Goal: Task Accomplishment & Management: Use online tool/utility

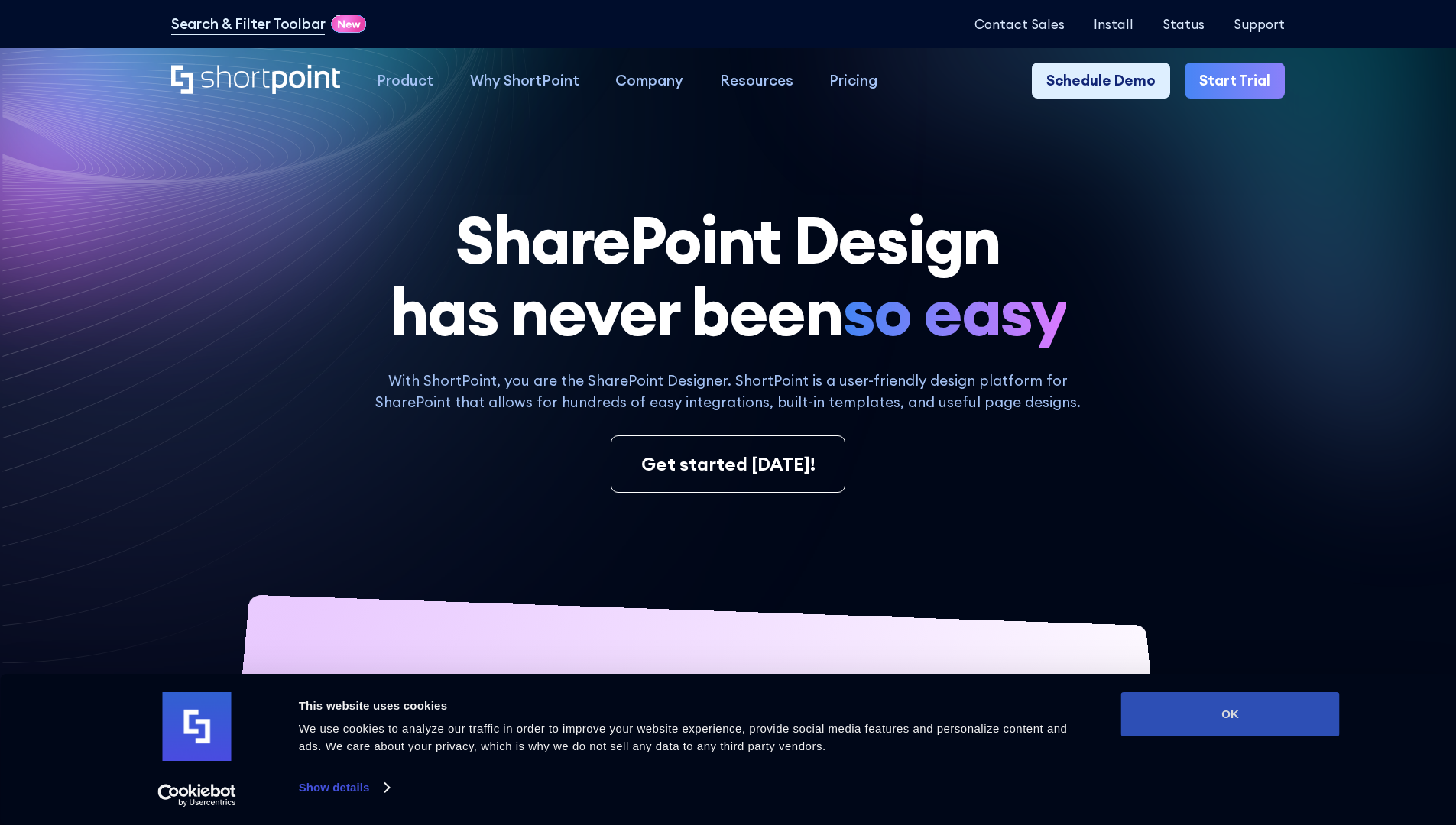
click at [1230, 714] on button "OK" at bounding box center [1230, 714] width 219 height 45
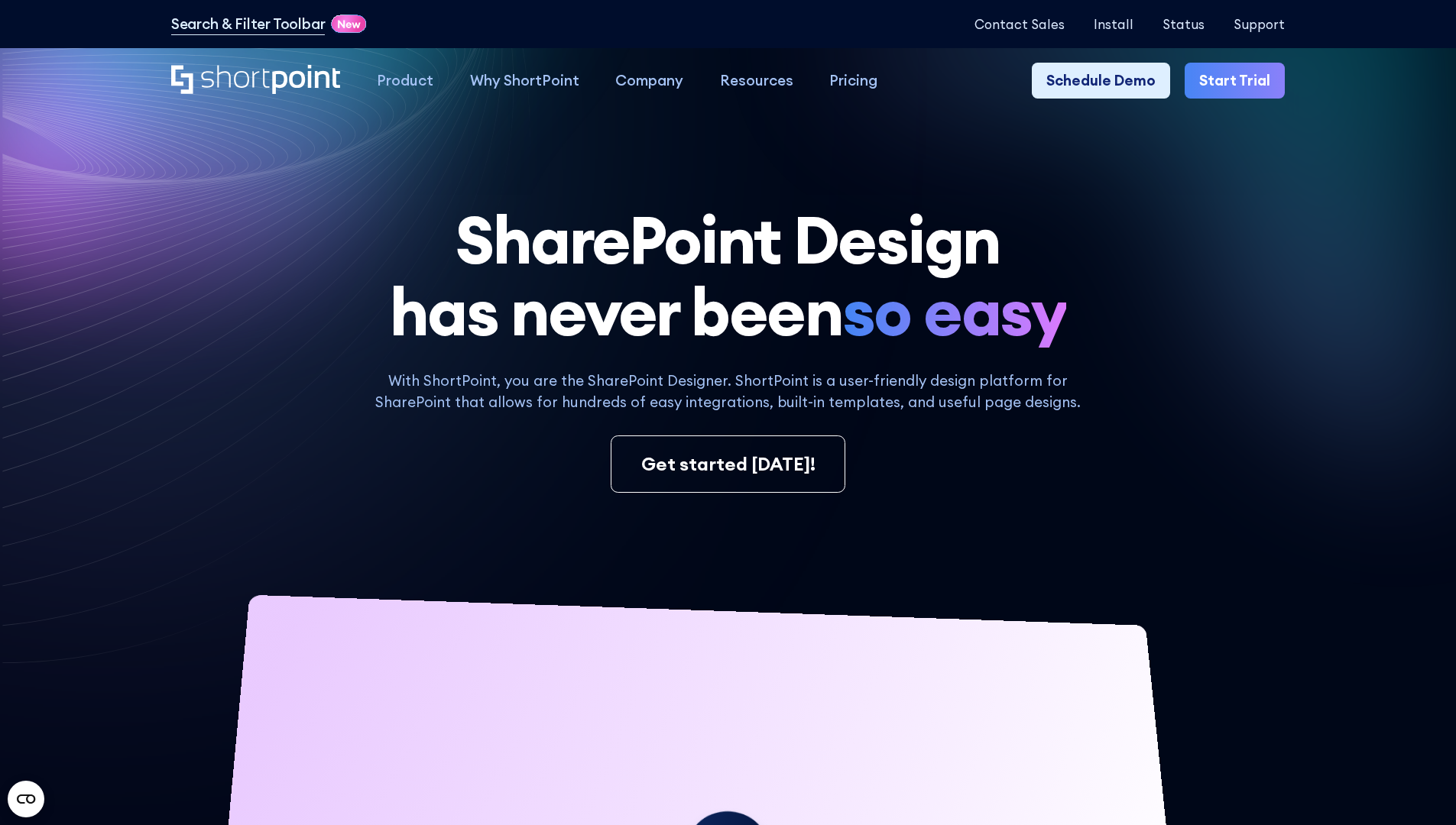
click at [1240, 81] on link "Start Trial" at bounding box center [1235, 81] width 100 height 37
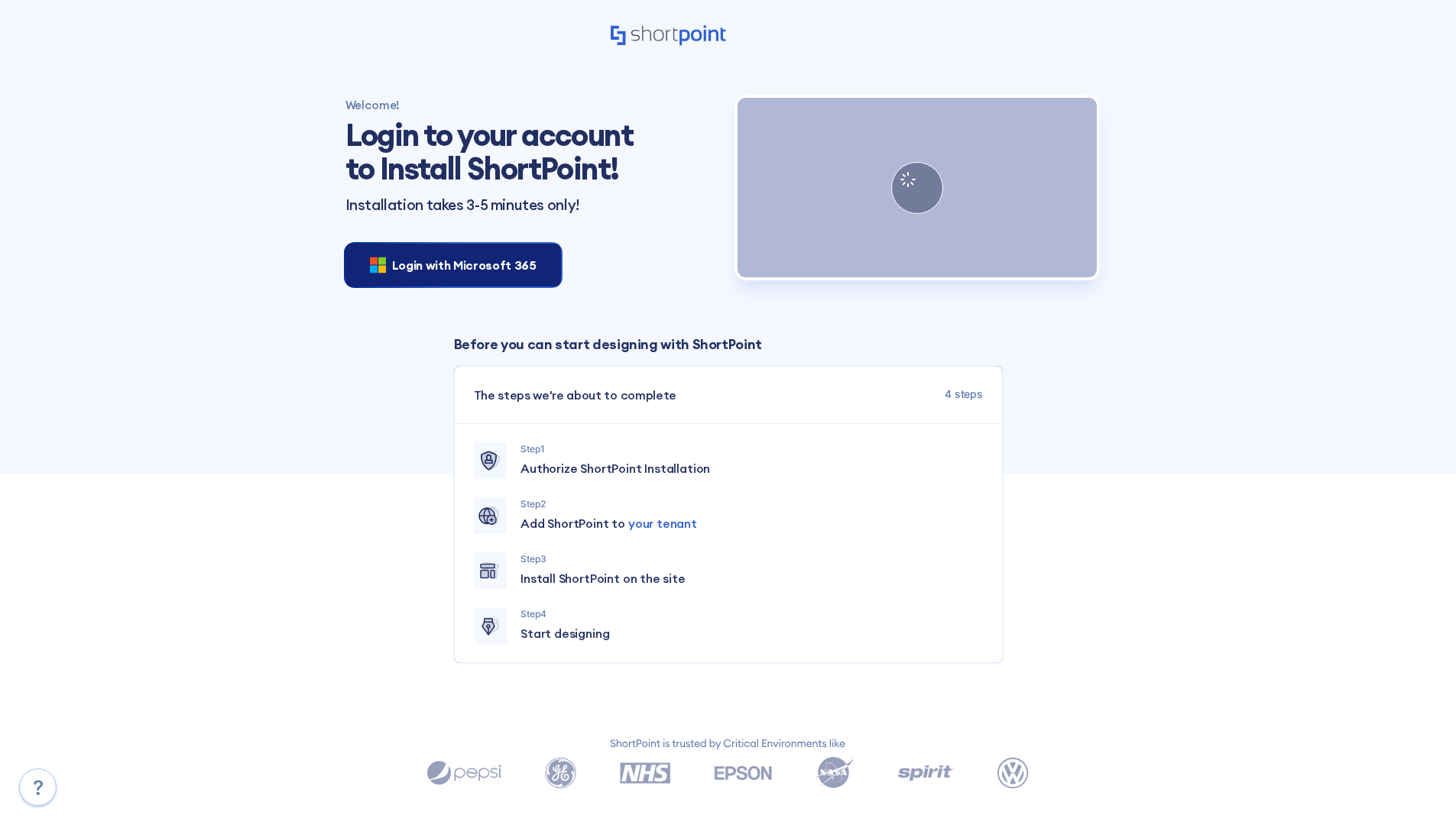
click at [449, 264] on span "Login with Microsoft 365" at bounding box center [465, 265] width 145 height 18
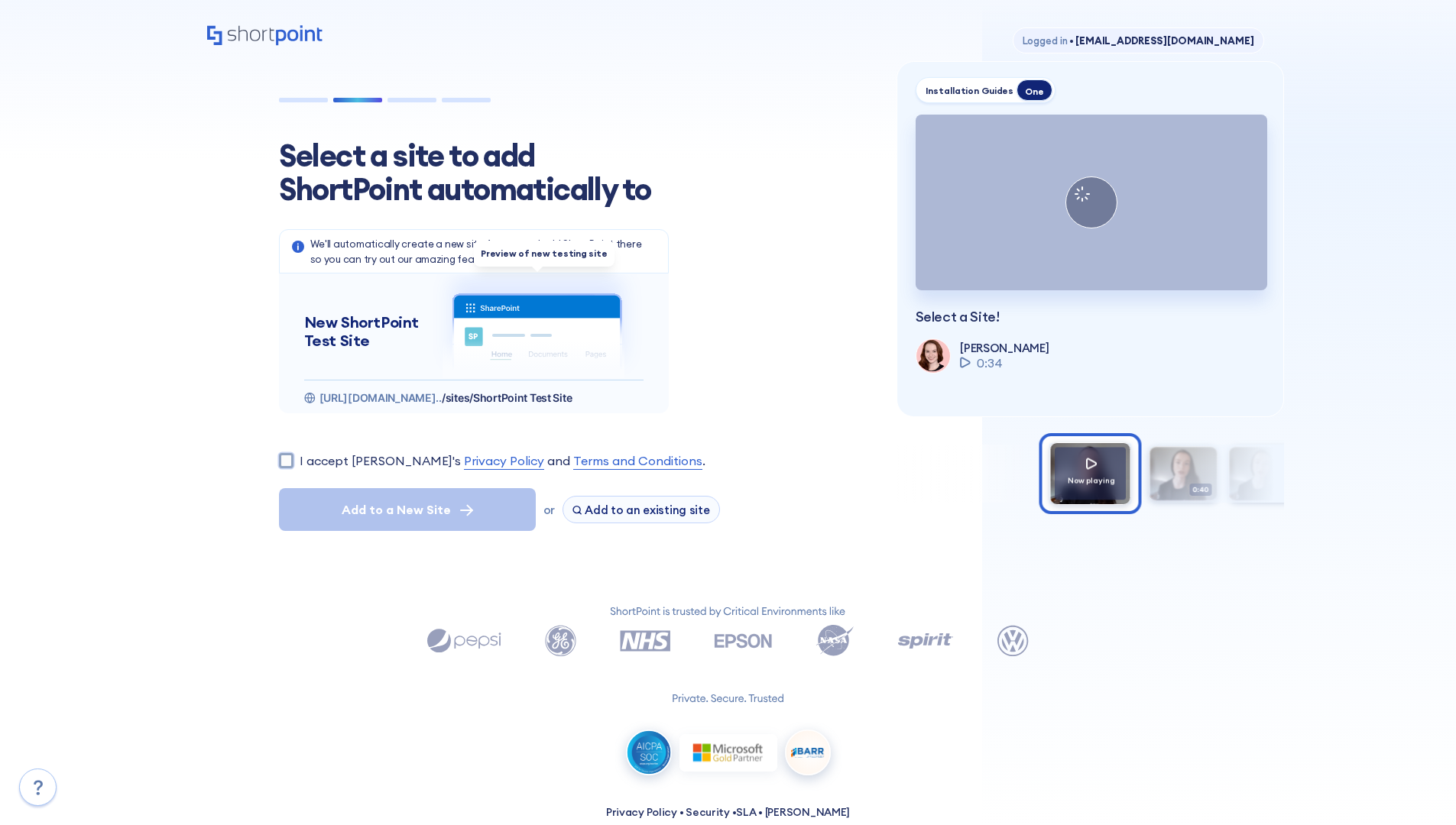
click at [286, 460] on input "I accept [PERSON_NAME]'s Privacy Policy and Terms and Conditions ." at bounding box center [286, 461] width 14 height 14
checkbox input "true"
click at [407, 510] on span "Add to a New Site" at bounding box center [395, 509] width 109 height 18
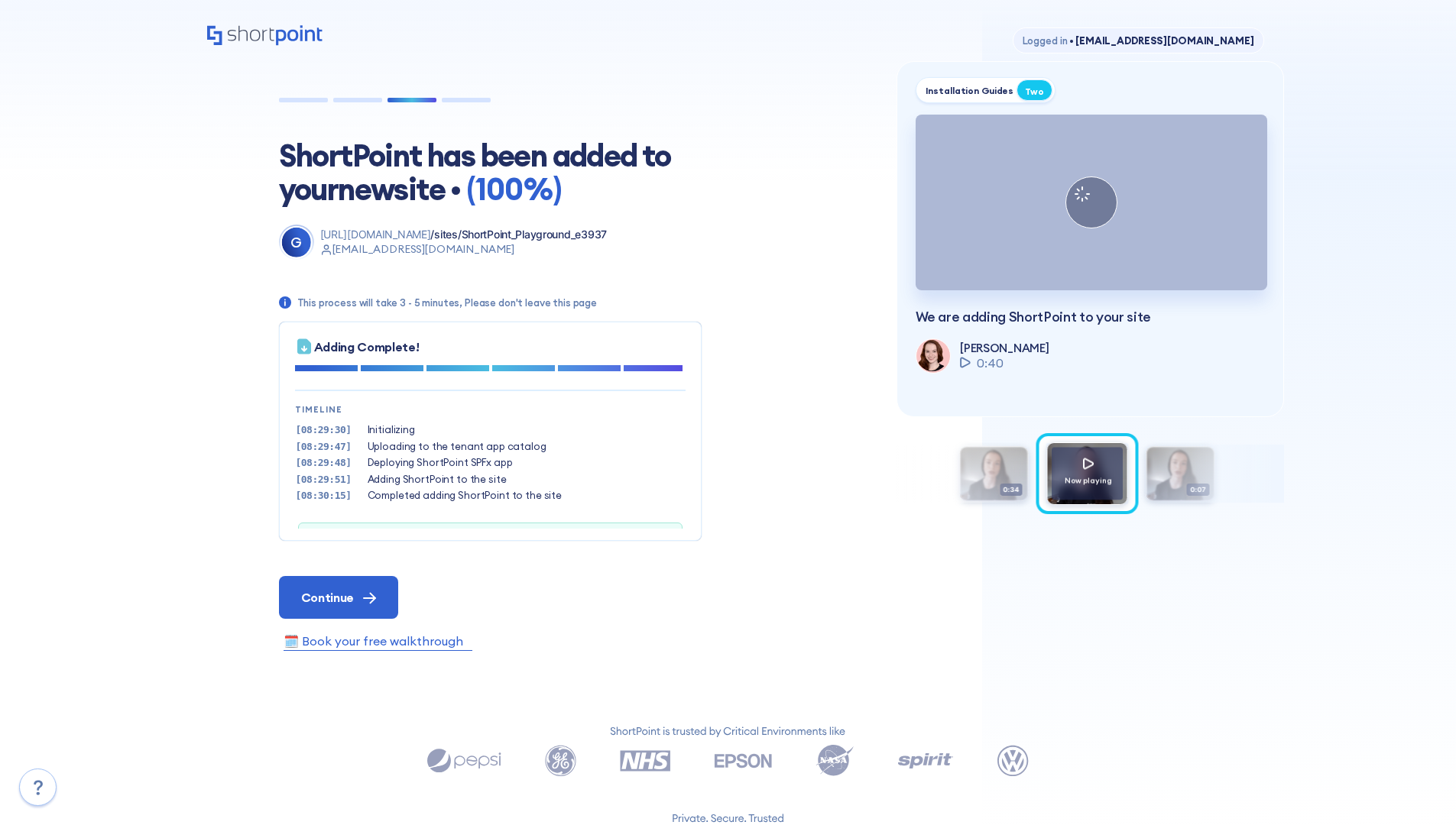
scroll to position [47, 0]
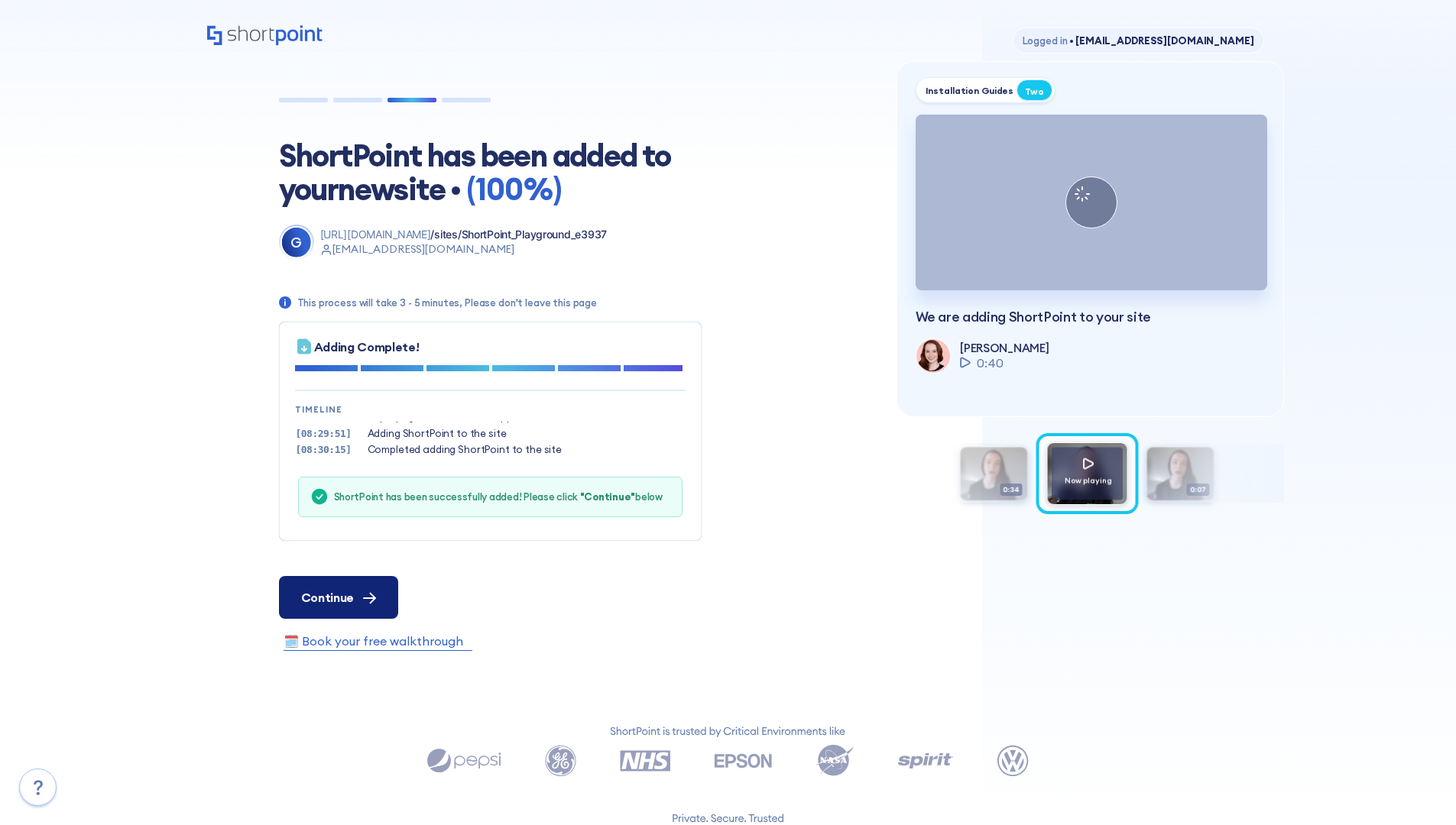
click at [338, 597] on span "Continue" at bounding box center [327, 597] width 53 height 18
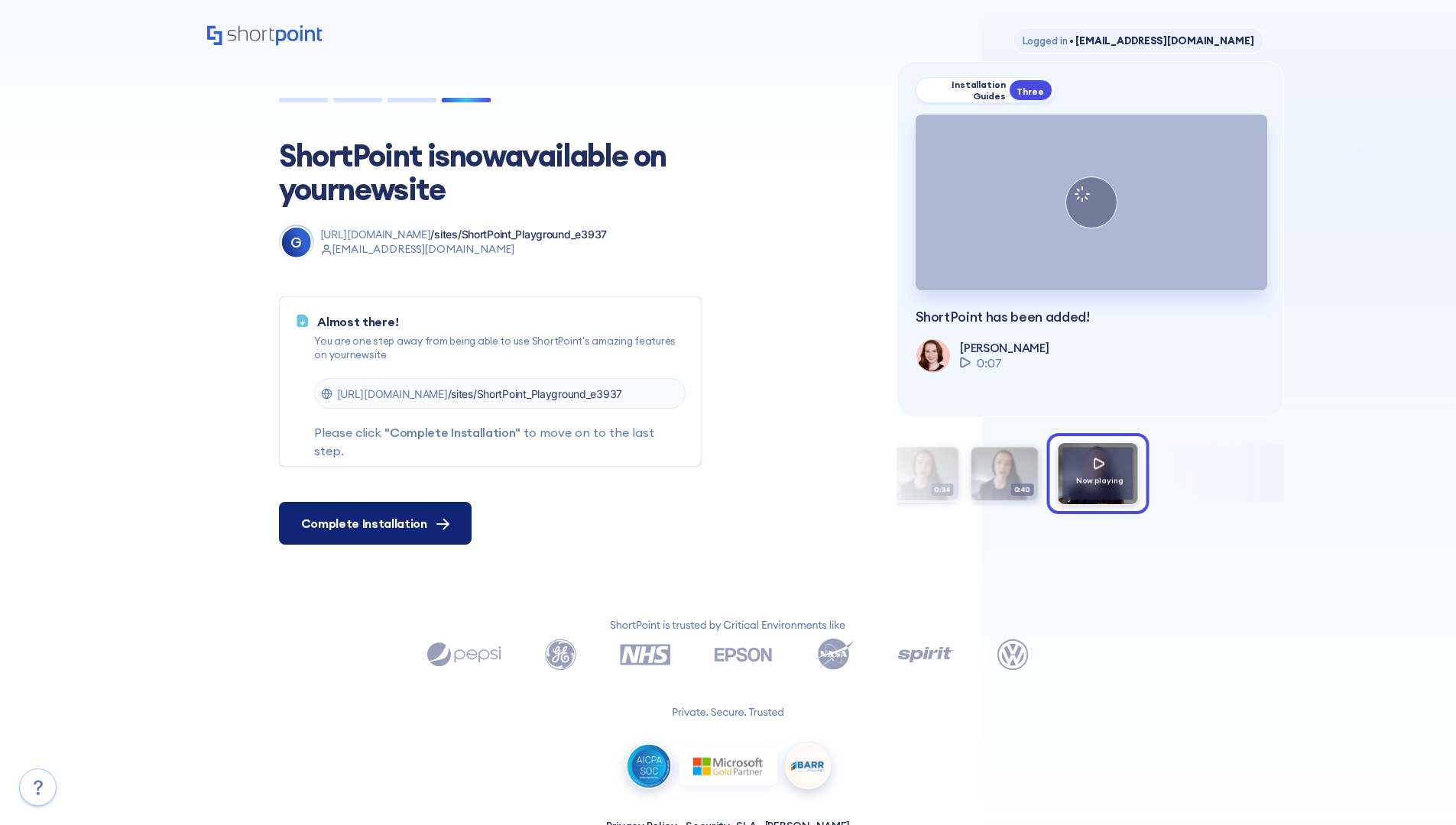
click at [373, 523] on span "Complete Installation" at bounding box center [364, 523] width 126 height 18
